Goal: Transaction & Acquisition: Purchase product/service

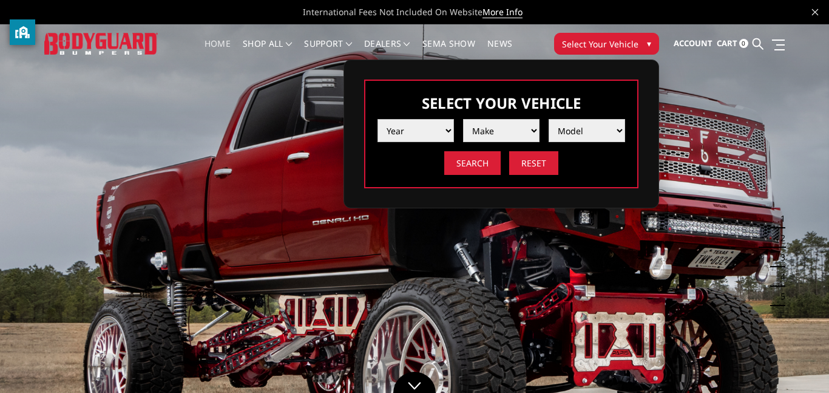
click at [439, 128] on select "Year 2025 2024 2023 2022 2021 2020 2019 2018 2017 2016 2015 2014 2013 2012 2011…" at bounding box center [416, 130] width 76 height 23
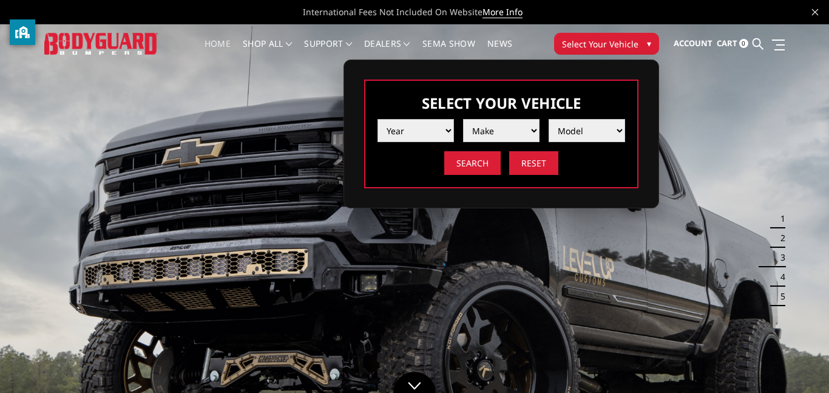
select select "yr_2002"
click at [378, 119] on select "Year 2025 2024 2023 2022 2021 2020 2019 2018 2017 2016 2015 2014 2013 2012 2011…" at bounding box center [416, 130] width 76 height 23
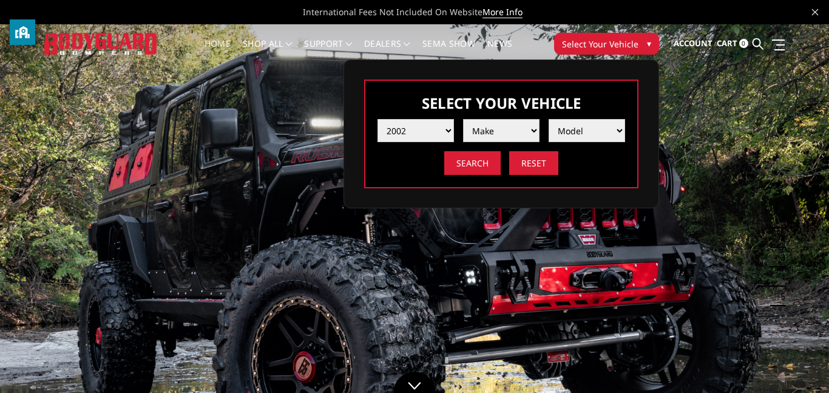
click at [533, 135] on select "Make Chevrolet Ford Ram" at bounding box center [501, 130] width 76 height 23
select select "mk_ford"
click at [463, 119] on select "Make Chevrolet Ford Ram" at bounding box center [501, 130] width 76 height 23
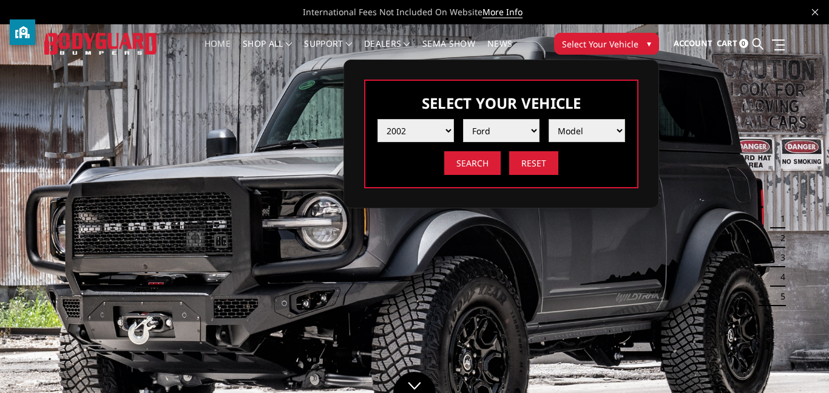
click at [575, 132] on select "Model Excursion F250 / F350 F250 / F350" at bounding box center [587, 130] width 76 height 23
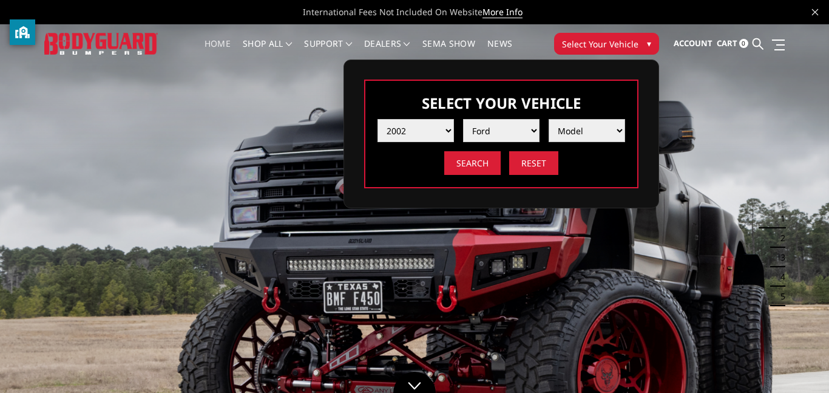
select select "md_f250-f350"
click at [549, 119] on select "Model Excursion F250 / F350 F250 / F350" at bounding box center [587, 130] width 76 height 23
click at [484, 163] on input "Search" at bounding box center [472, 163] width 56 height 24
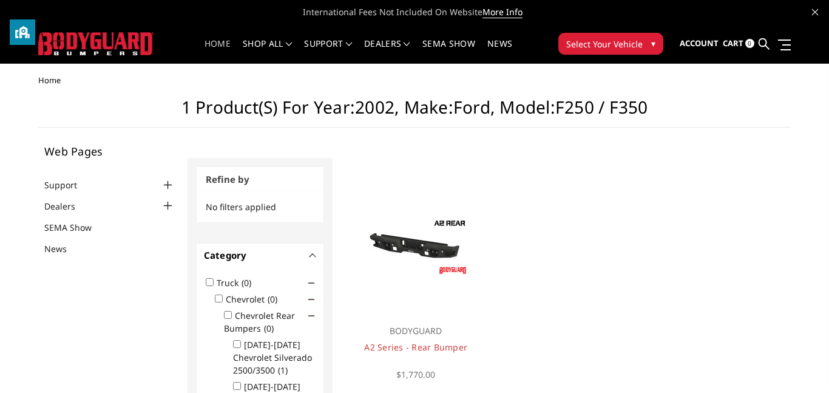
click at [218, 41] on link "Home" at bounding box center [218, 51] width 26 height 24
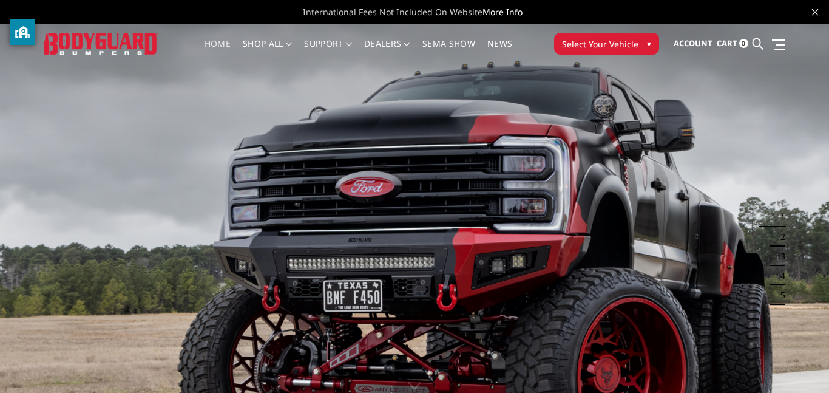
scroll to position [6, 0]
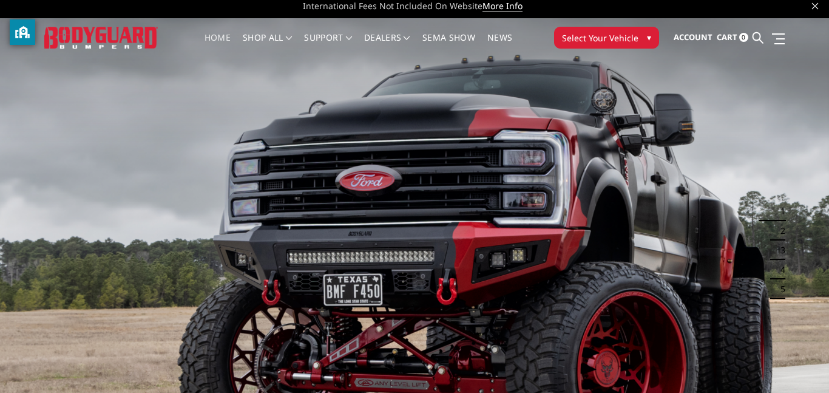
click at [448, 236] on img at bounding box center [414, 250] width 829 height 466
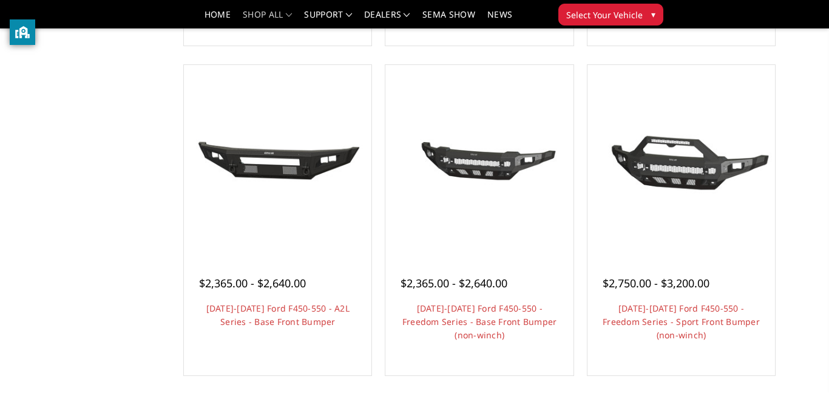
scroll to position [489, 0]
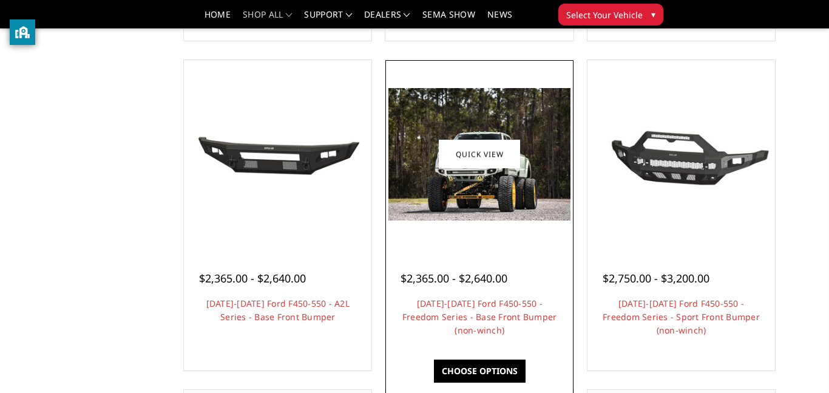
drag, startPoint x: 483, startPoint y: 157, endPoint x: 510, endPoint y: 260, distance: 106.1
click at [510, 260] on div "Quick view $2,365.00 - $2,640.00 2023-2025 Ford F450-550 - Freedom Series - Bas…" at bounding box center [479, 214] width 189 height 311
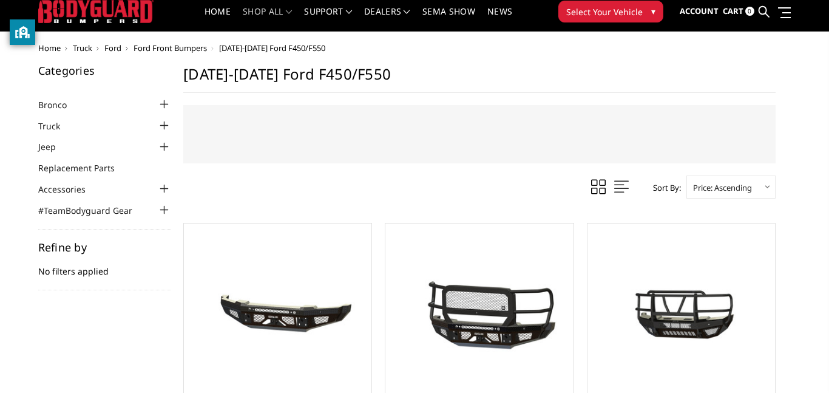
scroll to position [0, 0]
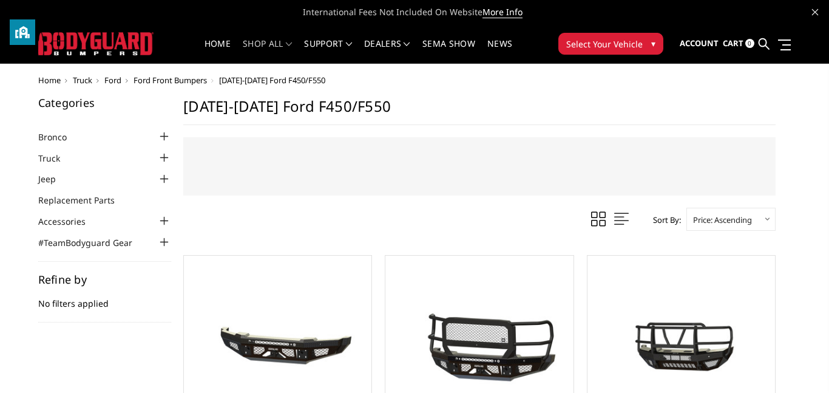
click at [167, 163] on div at bounding box center [164, 158] width 15 height 15
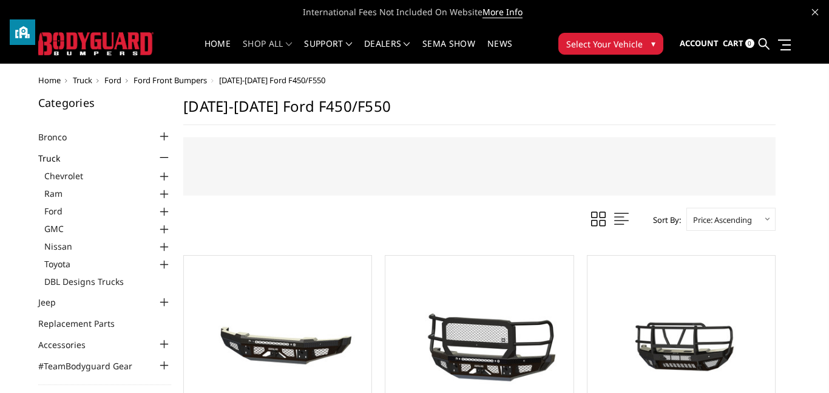
click at [164, 209] on div at bounding box center [164, 212] width 15 height 15
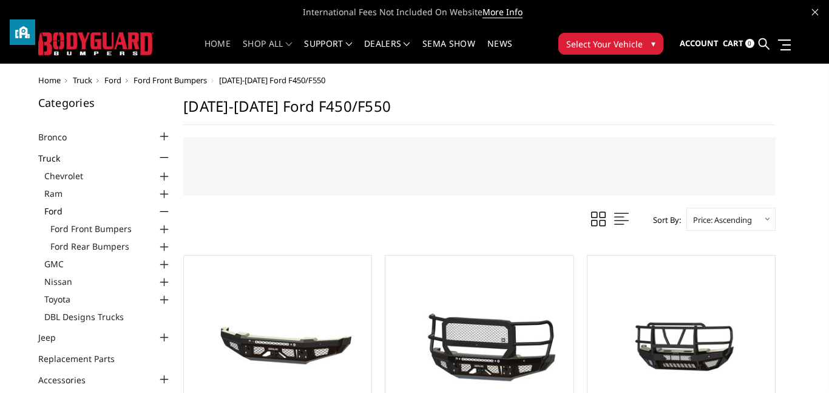
click at [225, 53] on link "Home" at bounding box center [218, 51] width 26 height 24
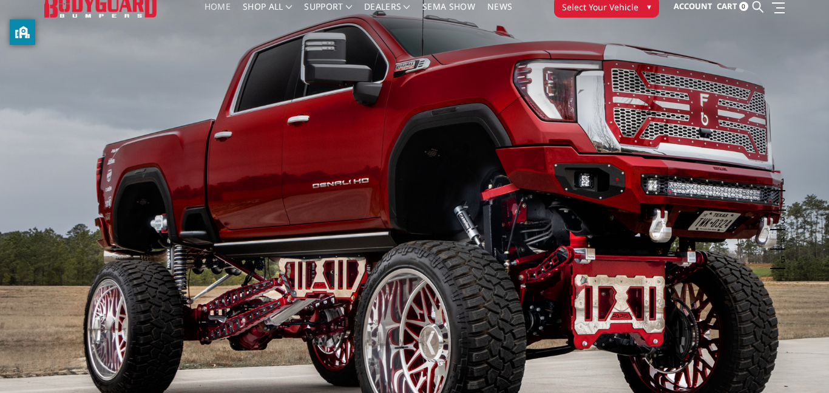
scroll to position [38, 0]
